Goal: Task Accomplishment & Management: Complete application form

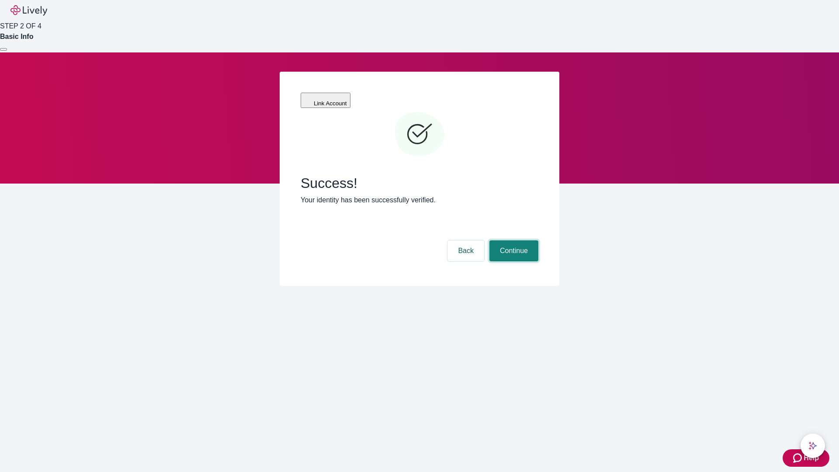
click at [513, 240] on button "Continue" at bounding box center [513, 250] width 49 height 21
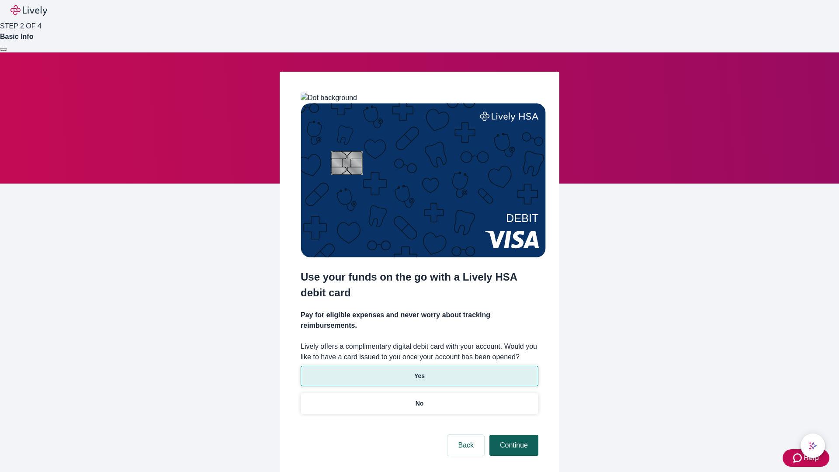
click at [419, 371] on p "Yes" at bounding box center [419, 375] width 10 height 9
click at [513, 435] on button "Continue" at bounding box center [513, 445] width 49 height 21
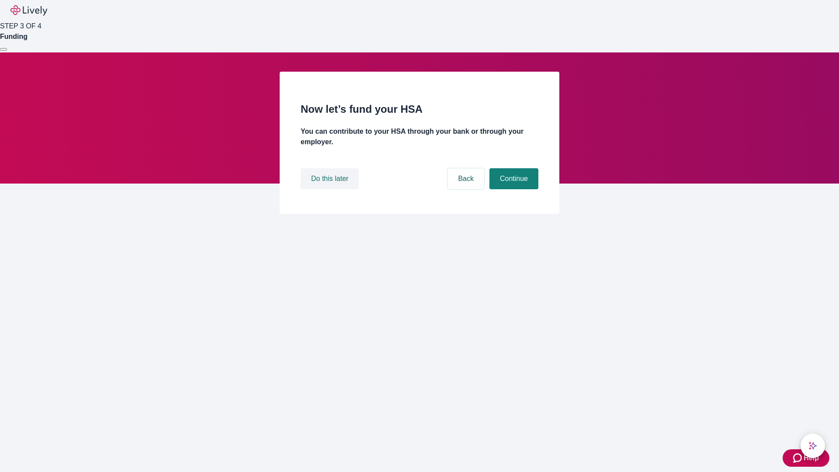
click at [331, 189] on button "Do this later" at bounding box center [330, 178] width 58 height 21
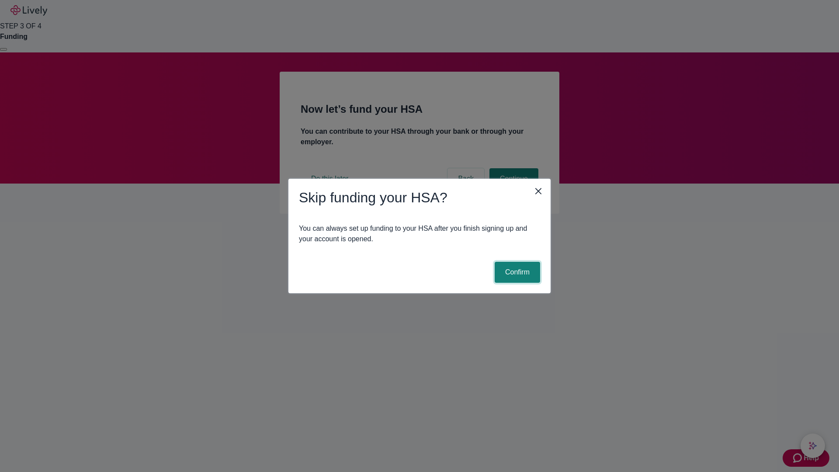
click at [516, 272] on button "Confirm" at bounding box center [517, 272] width 45 height 21
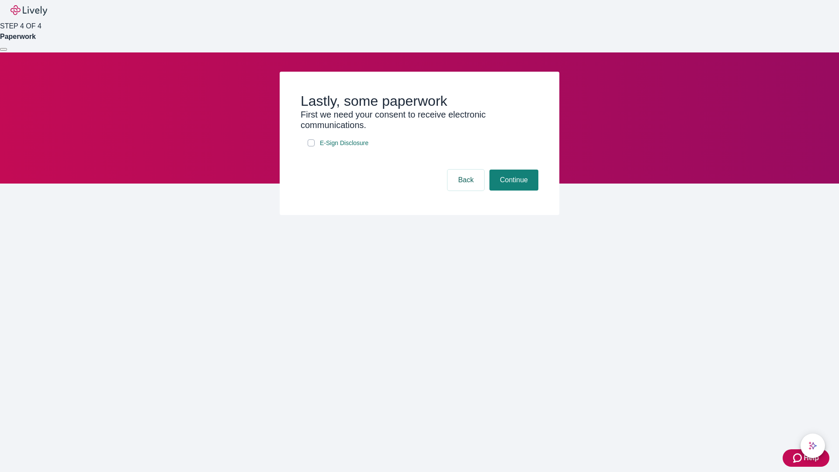
click at [311, 146] on input "E-Sign Disclosure" at bounding box center [311, 142] width 7 height 7
checkbox input "true"
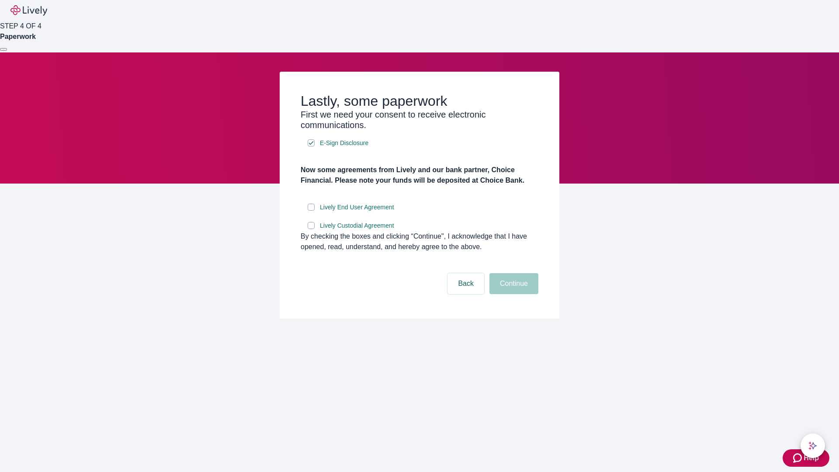
click at [311, 211] on input "Lively End User Agreement" at bounding box center [311, 207] width 7 height 7
checkbox input "true"
click at [311, 229] on input "Lively Custodial Agreement" at bounding box center [311, 225] width 7 height 7
checkbox input "true"
click at [513, 294] on button "Continue" at bounding box center [513, 283] width 49 height 21
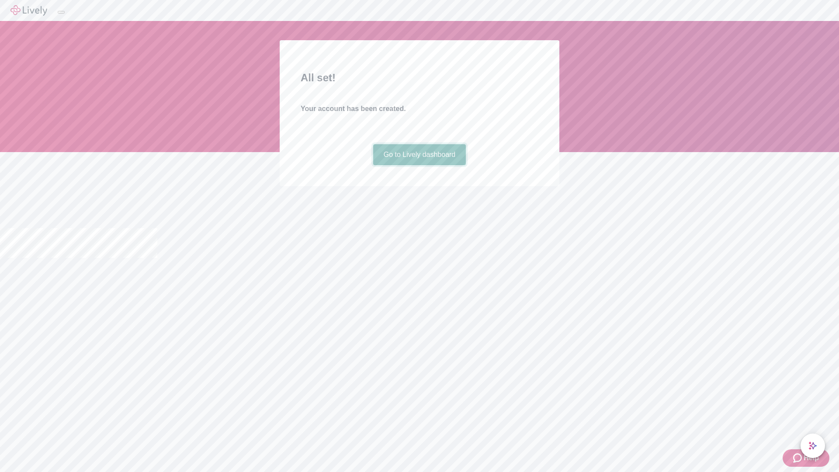
click at [419, 165] on link "Go to Lively dashboard" at bounding box center [419, 154] width 93 height 21
